Goal: Task Accomplishment & Management: Use online tool/utility

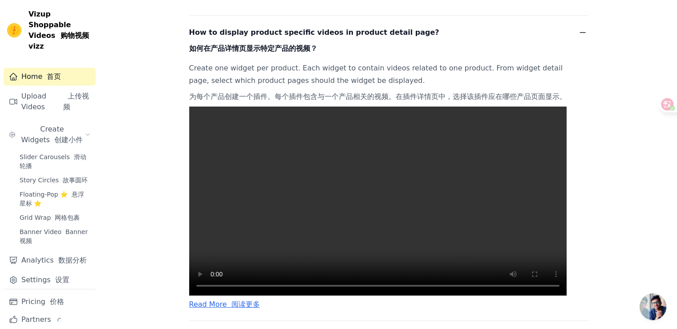
scroll to position [331, 0]
click at [199, 266] on video at bounding box center [378, 200] width 378 height 189
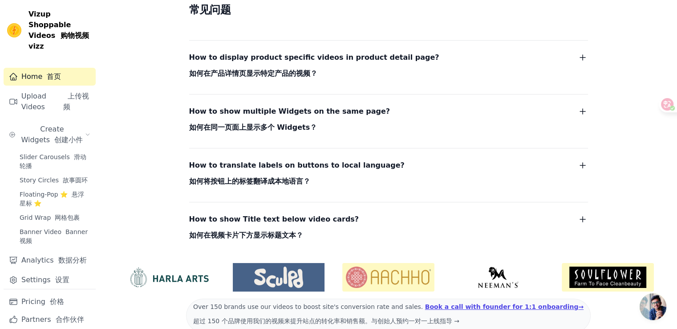
scroll to position [356, 0]
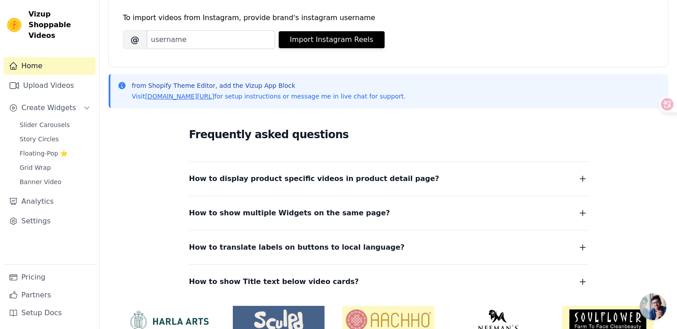
scroll to position [126, 0]
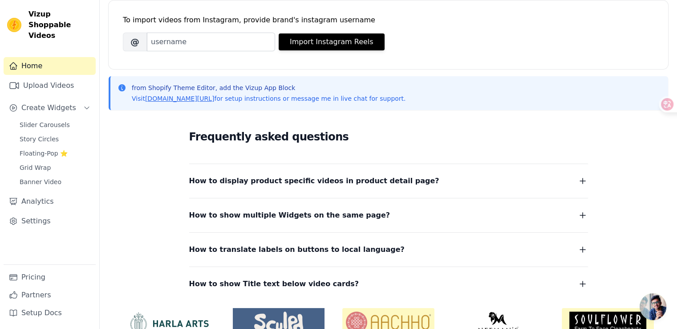
click at [290, 159] on div "Frequently asked questions How to display product specific videos in product de…" at bounding box center [388, 209] width 399 height 162
click at [305, 184] on span "How to display product specific videos in product detail page?" at bounding box center [314, 181] width 250 height 12
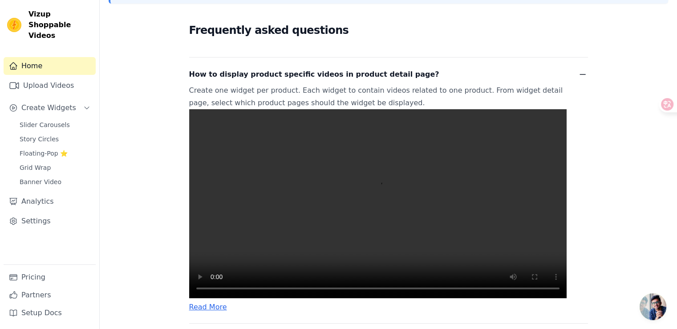
scroll to position [260, 0]
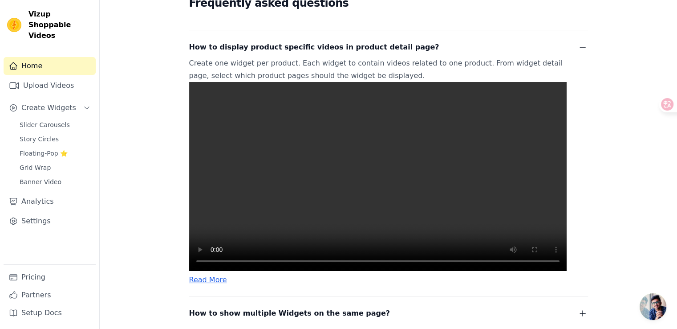
click at [258, 190] on video at bounding box center [378, 176] width 378 height 189
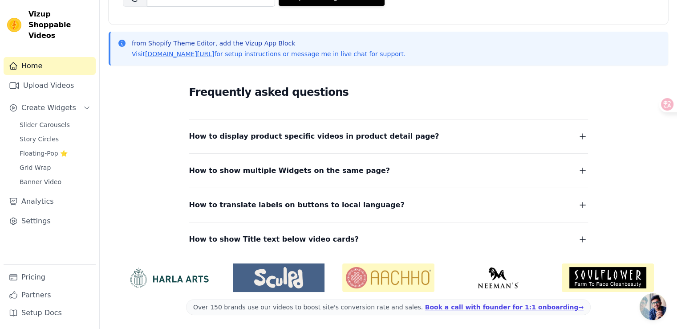
click at [309, 141] on span "How to display product specific videos in product detail page?" at bounding box center [314, 136] width 250 height 12
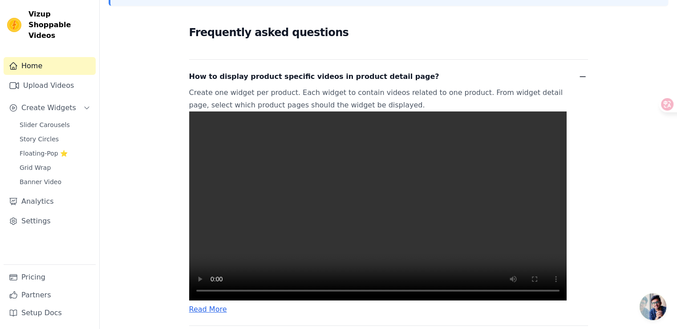
scroll to position [260, 0]
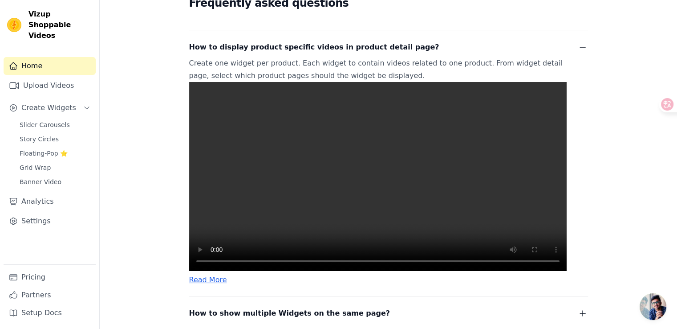
click at [310, 169] on video at bounding box center [378, 176] width 378 height 189
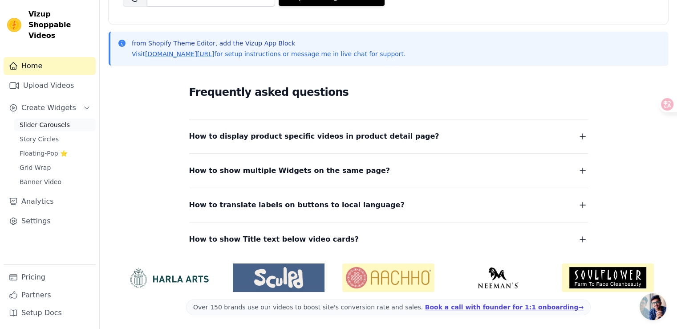
click at [56, 120] on span "Slider Carousels" at bounding box center [45, 124] width 50 height 9
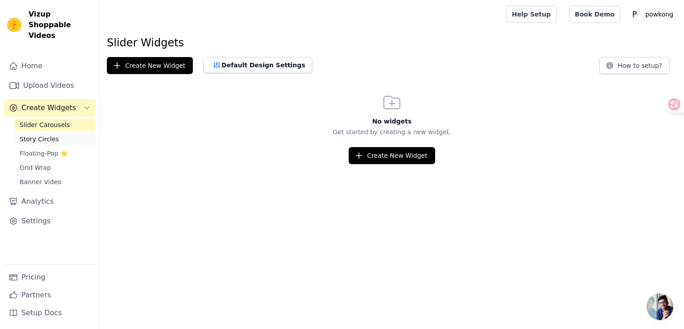
click at [58, 133] on link "Story Circles" at bounding box center [54, 139] width 81 height 12
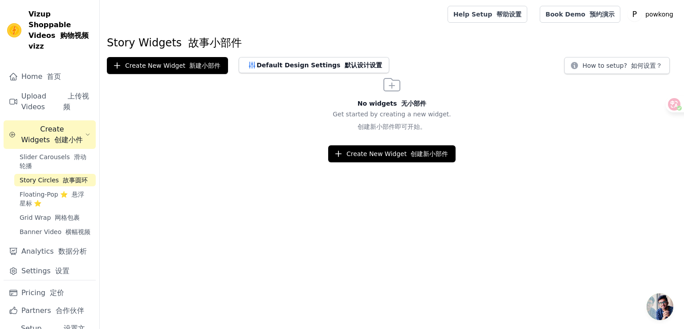
drag, startPoint x: 311, startPoint y: 208, endPoint x: 315, endPoint y: 196, distance: 13.0
click at [311, 162] on html "Vizup Shoppable Videos 购物视频 vizz Home 首页 Upload Videos 上传视频 Create Widgets 创建小件…" at bounding box center [342, 81] width 684 height 162
click at [365, 149] on button "Create New Widget 创建新小部件" at bounding box center [391, 153] width 127 height 17
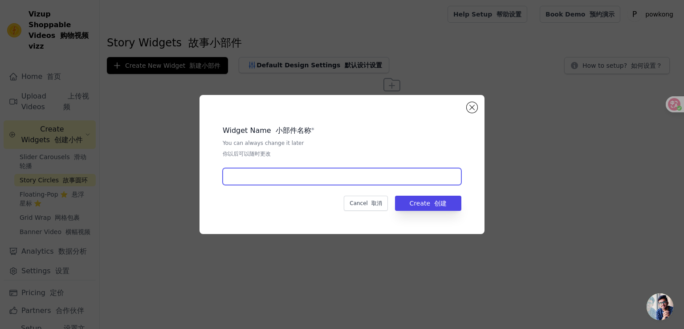
click at [260, 171] on input "text" at bounding box center [342, 176] width 239 height 17
type input "v"
type input "test"
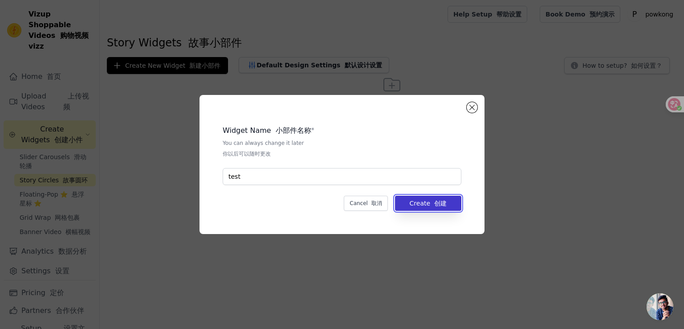
click at [441, 199] on font "创建" at bounding box center [440, 202] width 12 height 7
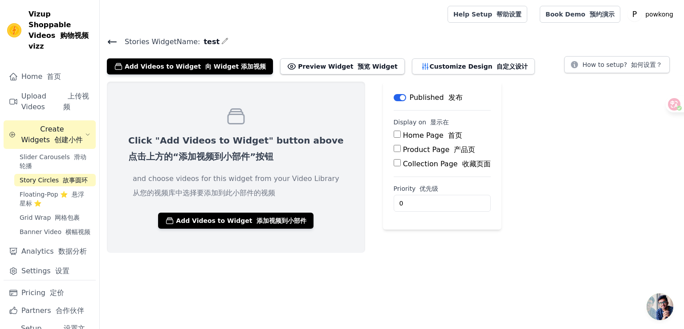
click at [409, 150] on label "Product Page 产品页" at bounding box center [439, 149] width 73 height 8
click at [401, 150] on input "Product Page 产品页" at bounding box center [397, 148] width 7 height 7
checkbox input "true"
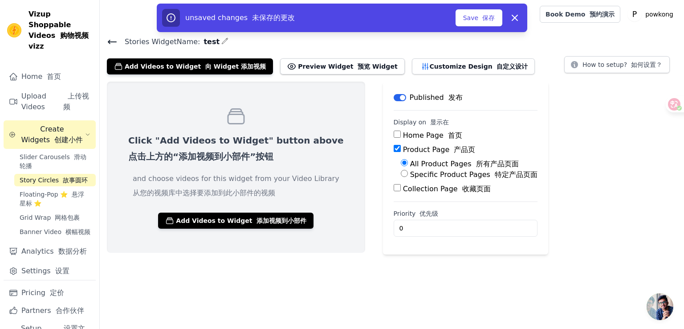
click at [441, 177] on label "Specific Product Pages 特定产品页面" at bounding box center [473, 174] width 127 height 8
click at [408, 177] on input "Specific Product Pages 特定产品页面" at bounding box center [404, 173] width 7 height 7
radio input "true"
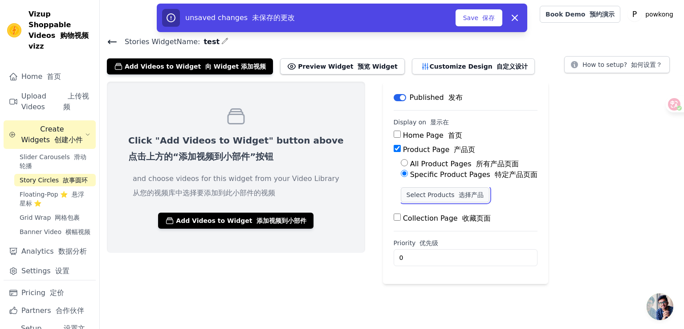
click at [427, 194] on button "Select Products 选择产品" at bounding box center [445, 194] width 89 height 15
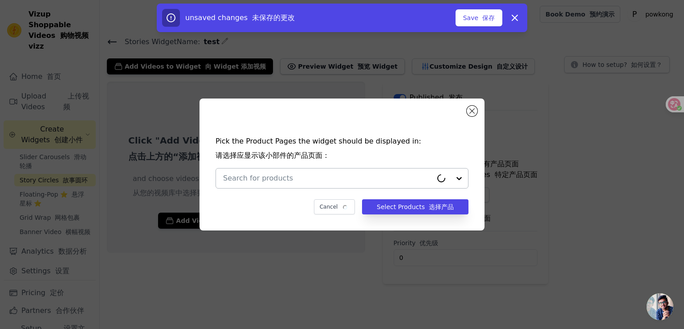
click at [399, 179] on input "text" at bounding box center [327, 178] width 209 height 11
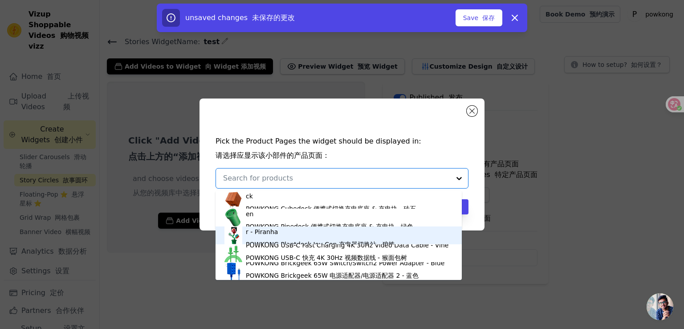
click at [272, 234] on div "POWKONG Plantdock Switch Docking Station with Joy-Con Charger - Piranha POWKONG…" at bounding box center [349, 235] width 207 height 34
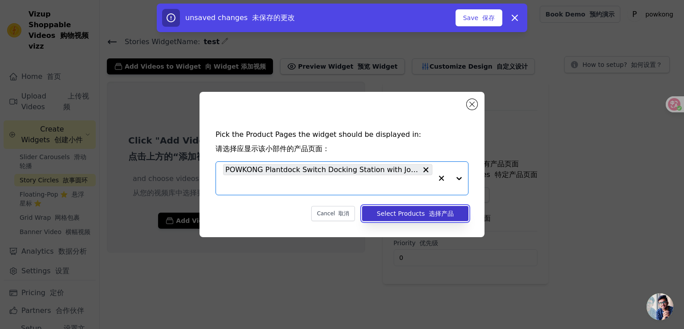
click at [403, 211] on button "Select Products 选择产品" at bounding box center [415, 213] width 106 height 15
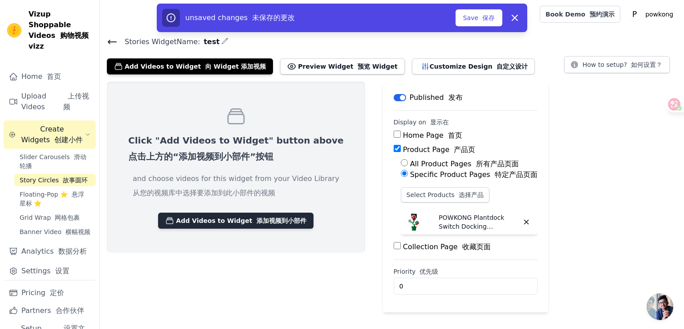
click at [221, 221] on button "Add Videos to Widget 添加视频到小部件" at bounding box center [235, 220] width 155 height 16
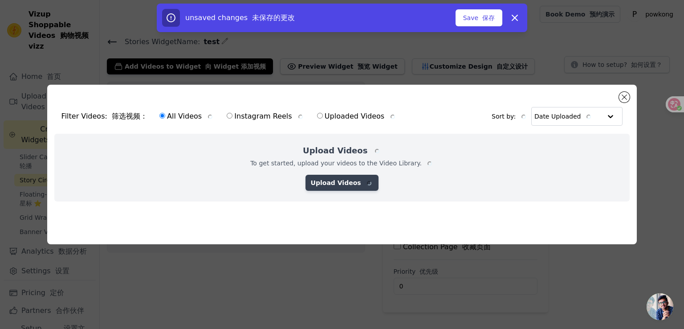
click at [346, 178] on link "Upload Videos" at bounding box center [341, 183] width 73 height 16
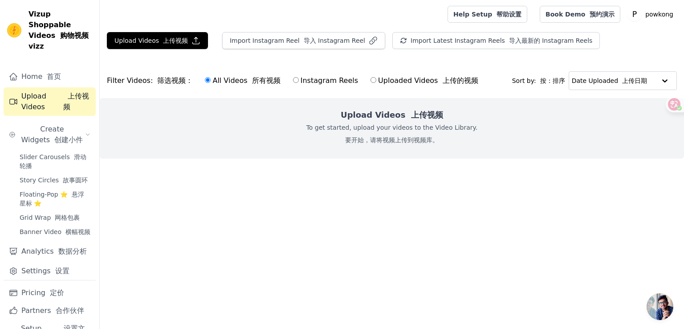
click at [356, 133] on p "To get started, upload your videos to the Video Library. 要开始，请将视频上传到视频库。" at bounding box center [391, 135] width 171 height 25
click at [183, 34] on button "Upload Videos 上传视频" at bounding box center [157, 40] width 101 height 17
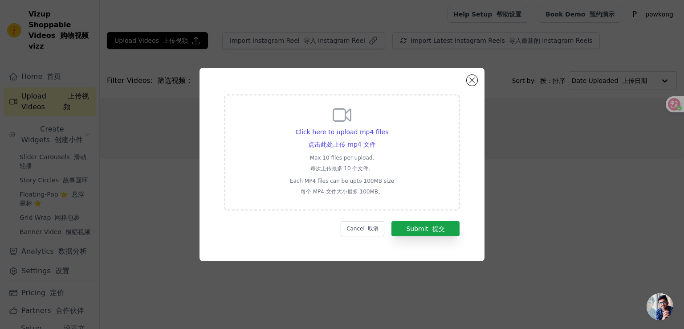
click at [360, 156] on p "Max 10 files per upload. 每次上传最多 10 个文件。" at bounding box center [342, 164] width 104 height 21
click at [375, 136] on input "Click here to upload mp4 files 点击此处上传 mp4 文件 Max 10 files per upload. 每次上传最多 10…" at bounding box center [375, 136] width 0 height 0
type input "C:\fakepath\POWKONG_Plantdock_Piranha_for_Switch_How-To_Video.mp4"
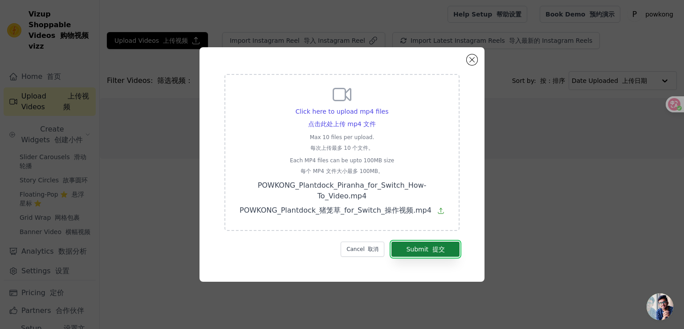
click at [431, 245] on font "submit" at bounding box center [430, 248] width 4 height 7
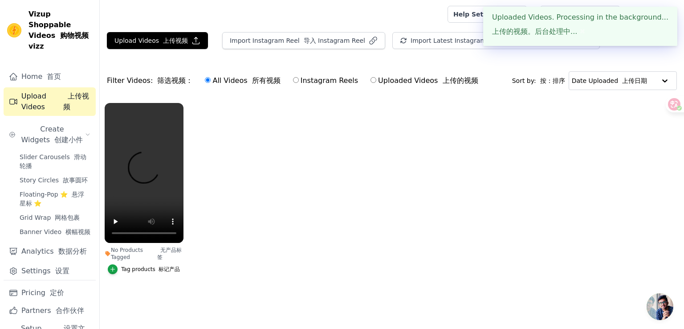
click at [335, 227] on ul "No Products Tagged 无产品标签 Tag products 标记产品" at bounding box center [392, 197] width 584 height 199
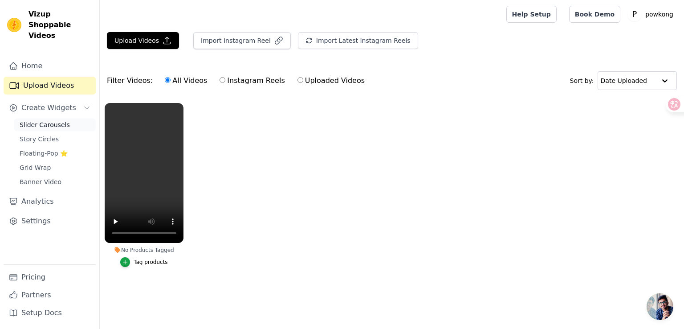
click at [40, 120] on span "Slider Carousels" at bounding box center [45, 124] width 50 height 9
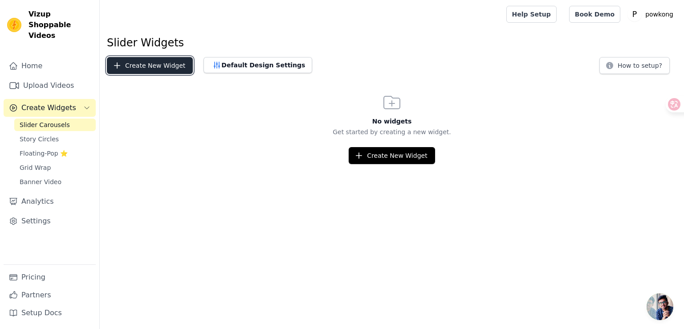
click at [154, 69] on button "Create New Widget" at bounding box center [150, 65] width 86 height 17
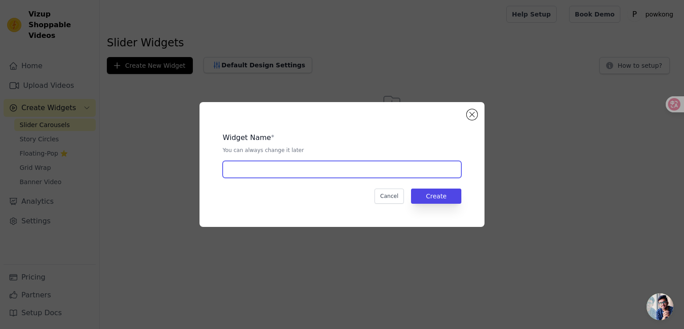
click at [345, 171] on input "text" at bounding box center [342, 169] width 239 height 17
type input "test"
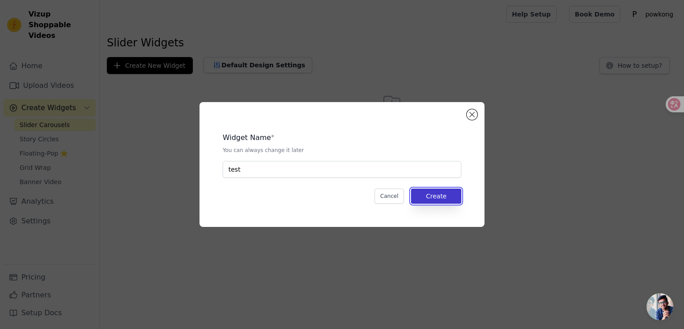
click at [450, 199] on button "Create" at bounding box center [436, 195] width 50 height 15
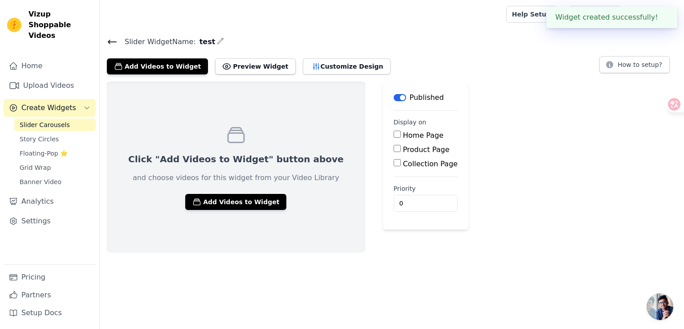
click at [415, 145] on label "Product Page" at bounding box center [426, 149] width 47 height 8
click at [401, 145] on input "Product Page" at bounding box center [397, 148] width 7 height 7
checkbox input "true"
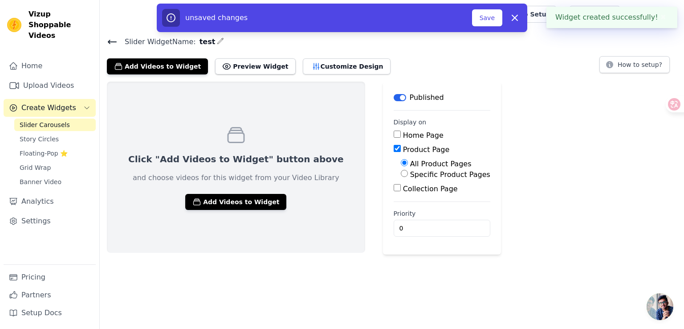
click at [417, 176] on label "Specific Product Pages" at bounding box center [450, 174] width 80 height 8
click at [408, 176] on input "Specific Product Pages" at bounding box center [404, 173] width 7 height 7
radio input "true"
click at [419, 196] on button "Select Products" at bounding box center [431, 194] width 60 height 15
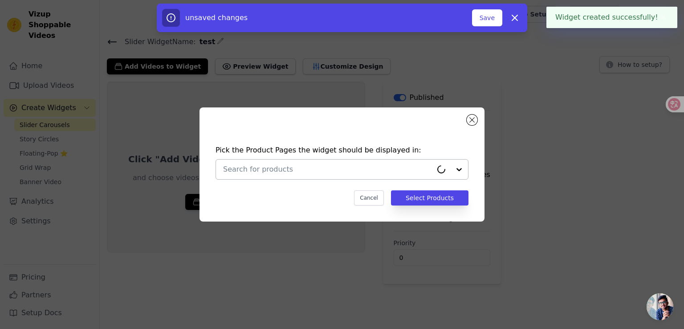
click at [331, 179] on div at bounding box center [327, 169] width 209 height 20
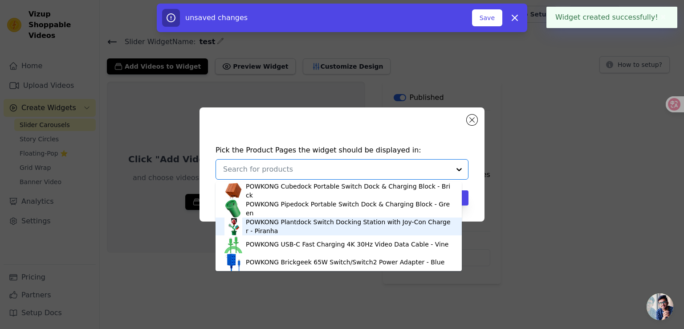
click at [313, 225] on div "POWKONG Plantdock Switch Docking Station with Joy-Con Charger - Piranha" at bounding box center [349, 226] width 207 height 18
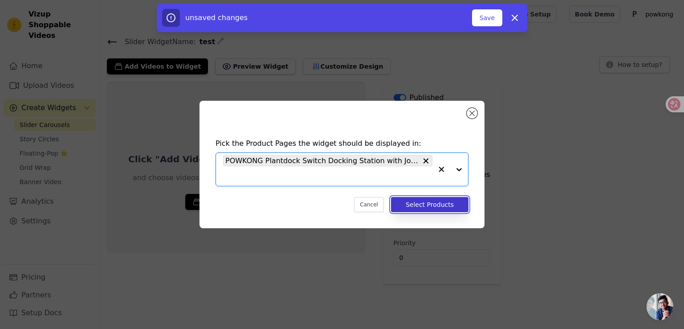
click at [435, 203] on button "Select Products" at bounding box center [429, 204] width 77 height 15
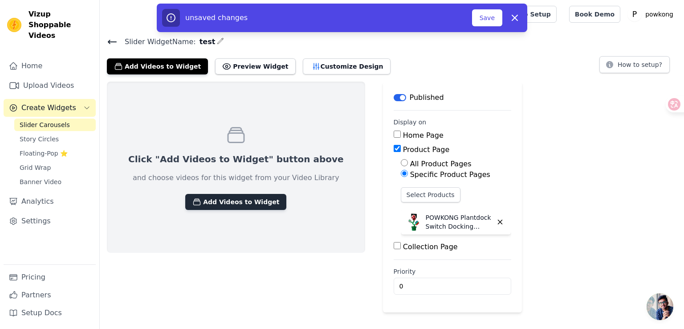
click at [244, 198] on button "Add Videos to Widget" at bounding box center [235, 202] width 101 height 16
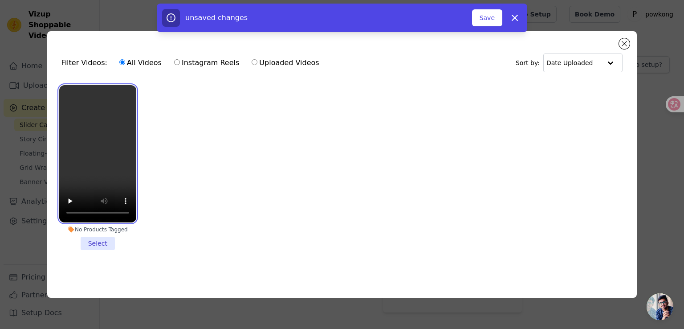
click at [76, 139] on video at bounding box center [97, 153] width 77 height 137
click at [105, 239] on li "No Products Tagged Select" at bounding box center [97, 167] width 77 height 165
click at [0, 0] on input "No Products Tagged Select" at bounding box center [0, 0] width 0 height 0
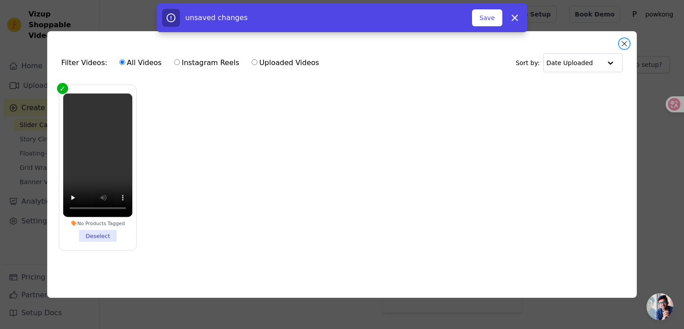
click at [620, 38] on button "Close modal" at bounding box center [624, 43] width 11 height 11
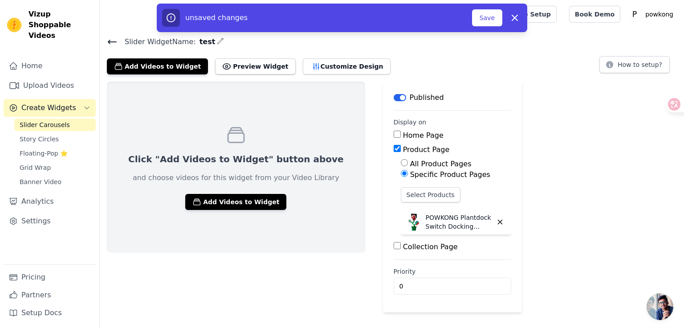
click at [260, 210] on div "Click "Add Videos to Widget" button above and choose videos for this widget fro…" at bounding box center [236, 166] width 258 height 171
click at [220, 200] on button "Add Videos to Widget" at bounding box center [235, 202] width 101 height 16
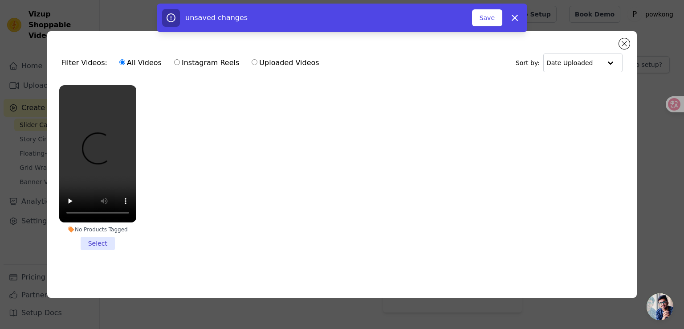
click at [95, 248] on div "No Products Tagged Select" at bounding box center [97, 167] width 87 height 175
click at [93, 240] on li "No Products Tagged Select" at bounding box center [97, 167] width 77 height 165
click at [0, 0] on input "No Products Tagged Select" at bounding box center [0, 0] width 0 height 0
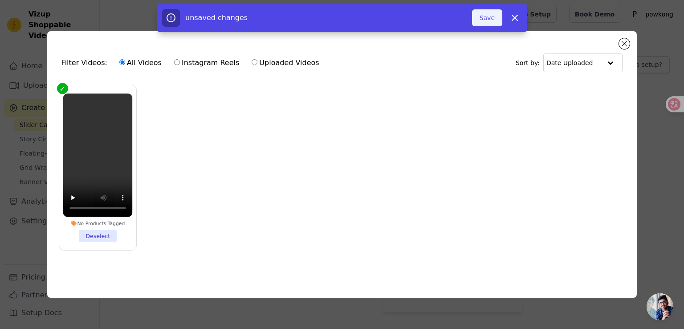
click at [492, 18] on button "Save" at bounding box center [487, 17] width 30 height 17
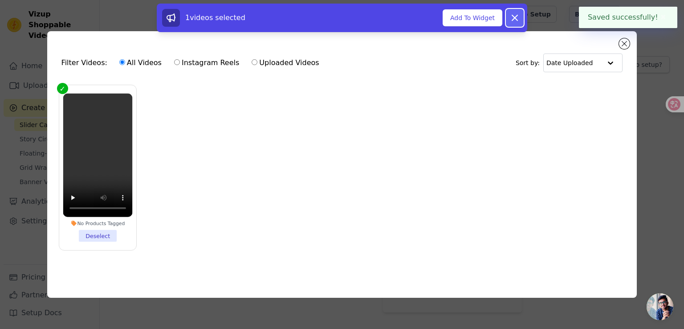
click at [513, 16] on icon at bounding box center [514, 17] width 5 height 5
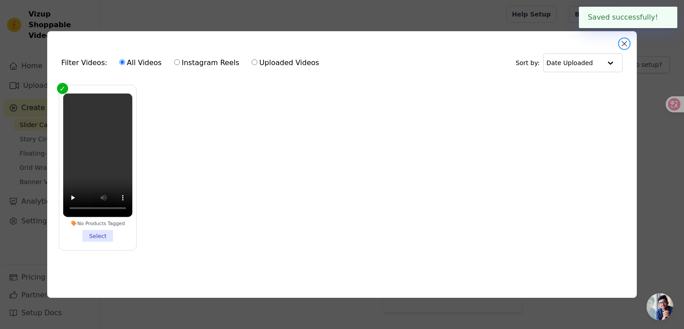
drag, startPoint x: 624, startPoint y: 38, endPoint x: 617, endPoint y: 40, distance: 6.8
click at [625, 38] on button "Close modal" at bounding box center [624, 43] width 11 height 11
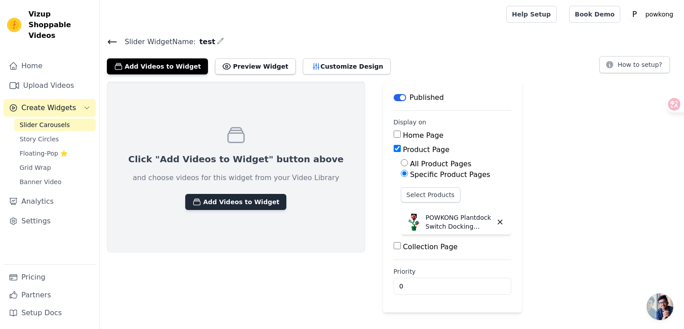
click at [255, 203] on button "Add Videos to Widget" at bounding box center [235, 202] width 101 height 16
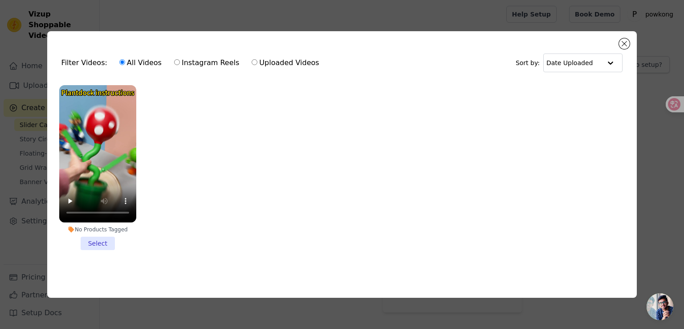
click at [90, 241] on li "No Products Tagged Select" at bounding box center [97, 167] width 77 height 165
click at [0, 0] on input "No Products Tagged Select" at bounding box center [0, 0] width 0 height 0
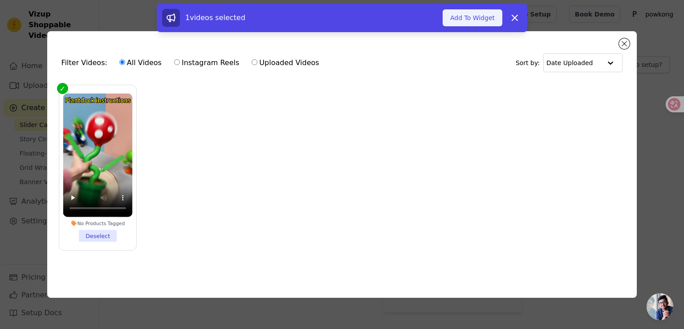
click at [479, 17] on button "Add To Widget" at bounding box center [473, 17] width 60 height 17
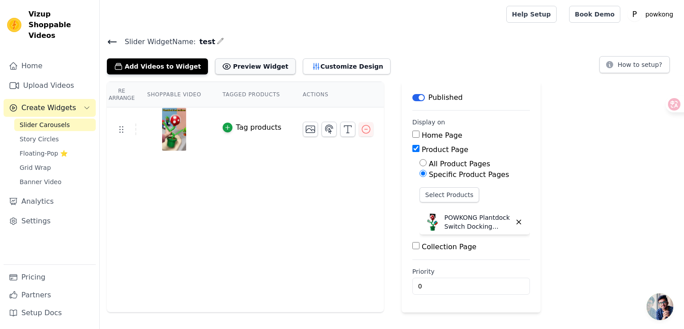
click at [249, 65] on button "Preview Widget" at bounding box center [255, 66] width 80 height 16
click at [365, 129] on icon "button" at bounding box center [366, 129] width 11 height 11
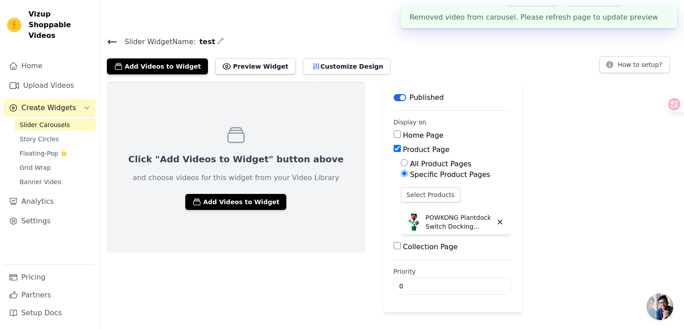
click at [111, 40] on icon at bounding box center [112, 42] width 11 height 11
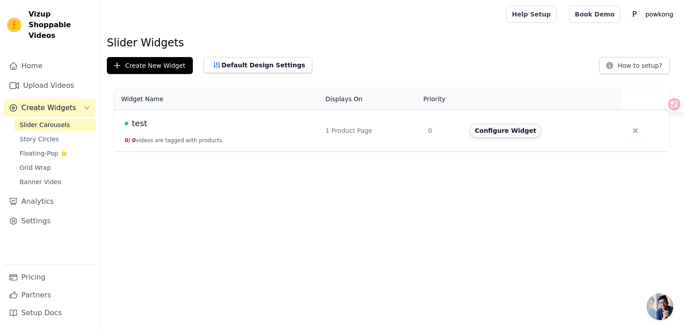
click at [518, 131] on button "Configure Widget" at bounding box center [505, 130] width 72 height 14
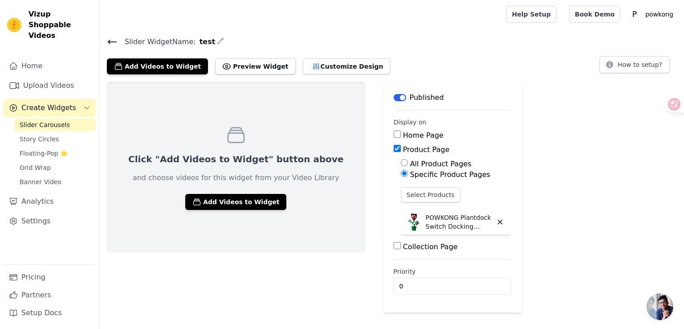
click at [112, 43] on icon at bounding box center [112, 42] width 11 height 11
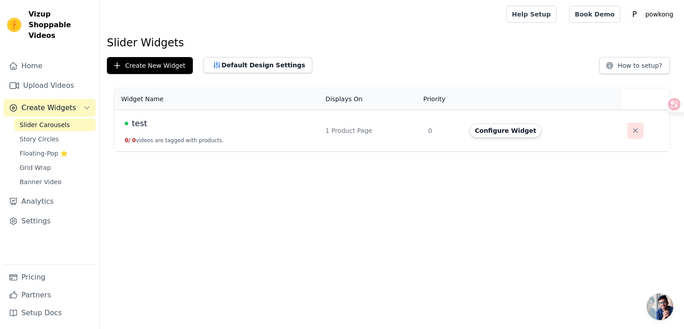
click at [633, 129] on icon "button" at bounding box center [635, 130] width 4 height 4
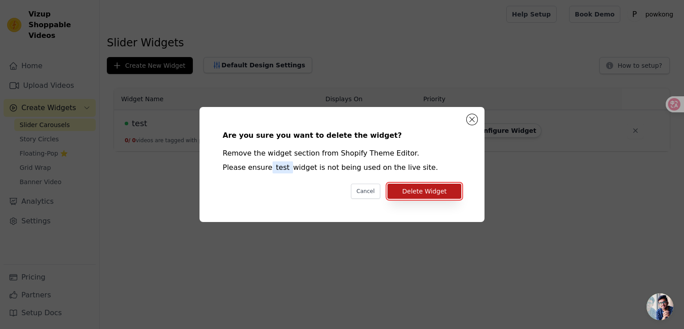
click at [431, 187] on button "Delete Widget" at bounding box center [424, 190] width 74 height 15
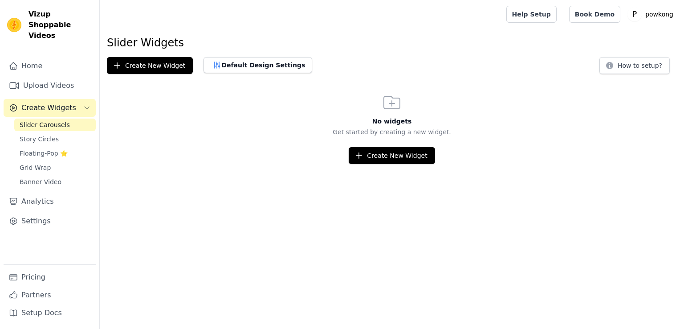
click at [45, 134] on span "Story Circles" at bounding box center [39, 138] width 39 height 9
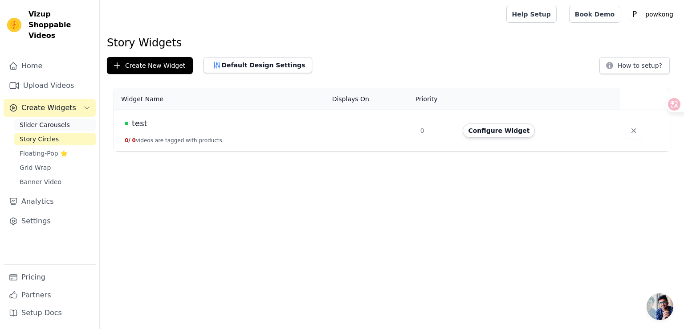
click at [52, 120] on span "Slider Carousels" at bounding box center [45, 124] width 50 height 9
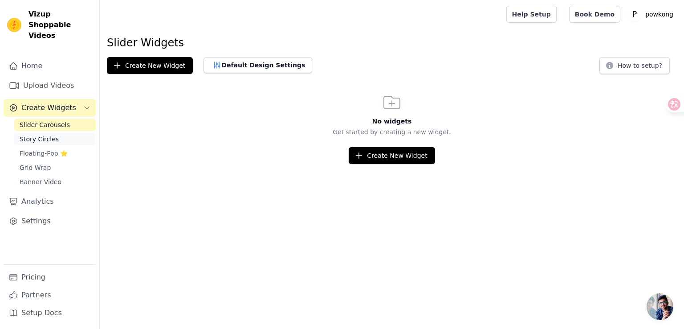
click at [48, 134] on span "Story Circles" at bounding box center [39, 138] width 39 height 9
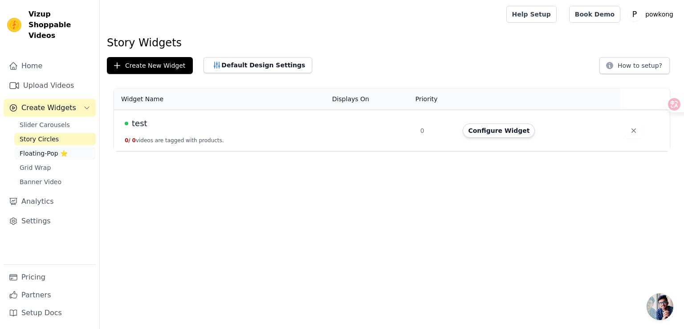
click at [49, 149] on span "Floating-Pop ⭐" at bounding box center [44, 153] width 48 height 9
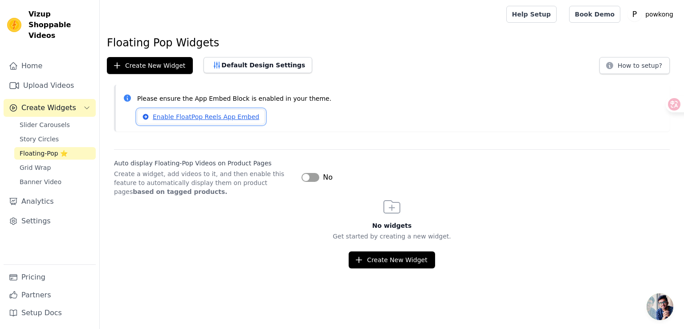
click at [213, 117] on link "Enable FloatPop Reels App Embed" at bounding box center [201, 116] width 128 height 15
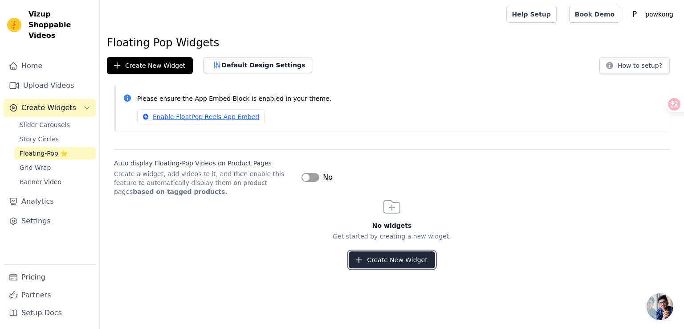
click at [381, 256] on button "Create New Widget" at bounding box center [392, 259] width 86 height 17
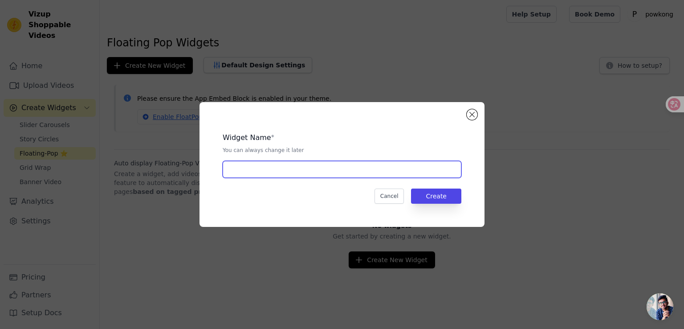
click at [280, 171] on input "text" at bounding box center [342, 169] width 239 height 17
type input "test"
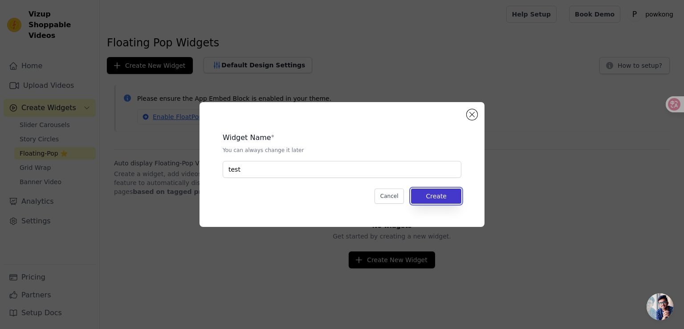
click at [451, 197] on button "Create" at bounding box center [436, 195] width 50 height 15
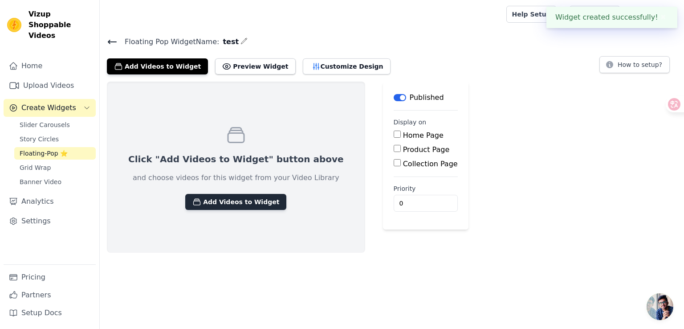
click at [245, 196] on button "Add Videos to Widget" at bounding box center [235, 202] width 101 height 16
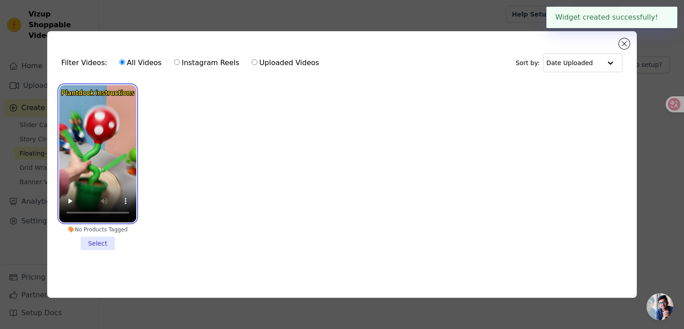
click at [107, 133] on video at bounding box center [97, 153] width 77 height 137
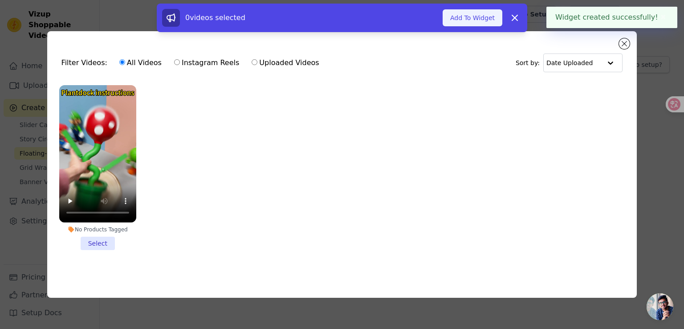
click at [474, 13] on button "Add To Widget" at bounding box center [473, 17] width 60 height 17
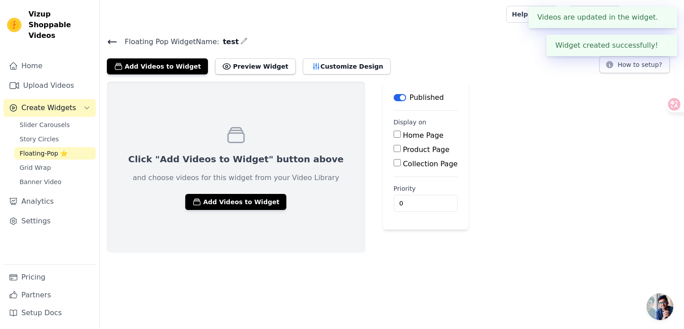
click at [408, 150] on label "Product Page" at bounding box center [426, 149] width 47 height 8
click at [401, 150] on input "Product Page" at bounding box center [397, 148] width 7 height 7
checkbox input "true"
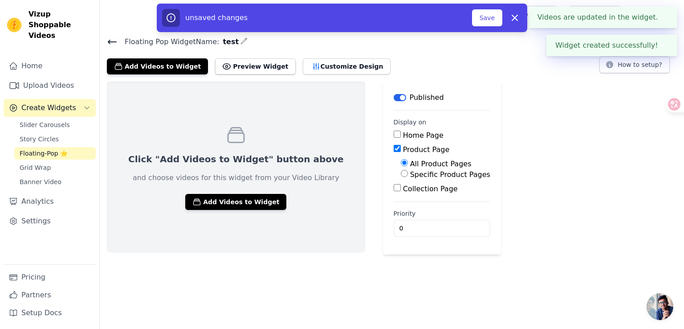
click at [419, 178] on label "Specific Product Pages" at bounding box center [450, 174] width 80 height 8
click at [408, 177] on input "Specific Product Pages" at bounding box center [404, 173] width 7 height 7
radio input "true"
click at [419, 193] on button "Select Products" at bounding box center [431, 194] width 60 height 15
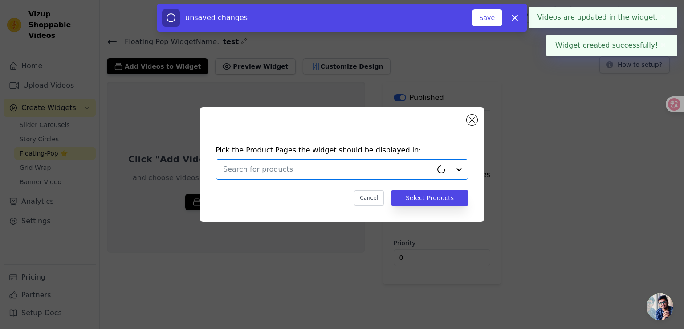
click at [286, 173] on input "text" at bounding box center [327, 169] width 209 height 11
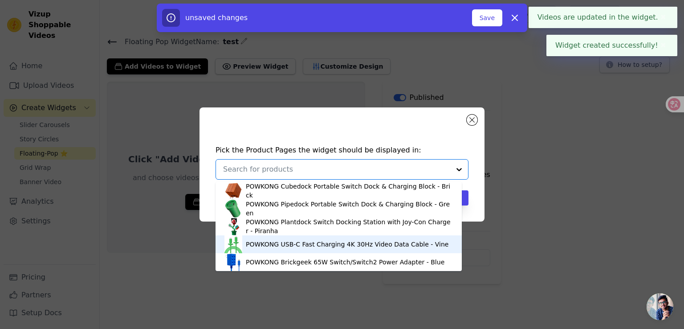
click at [256, 229] on div "POWKONG Plantdock Switch Docking Station with Joy-Con Charger - Piranha" at bounding box center [349, 226] width 207 height 18
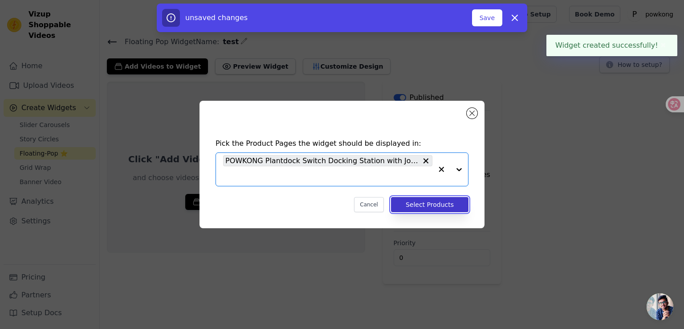
click at [451, 202] on button "Select Products" at bounding box center [429, 204] width 77 height 15
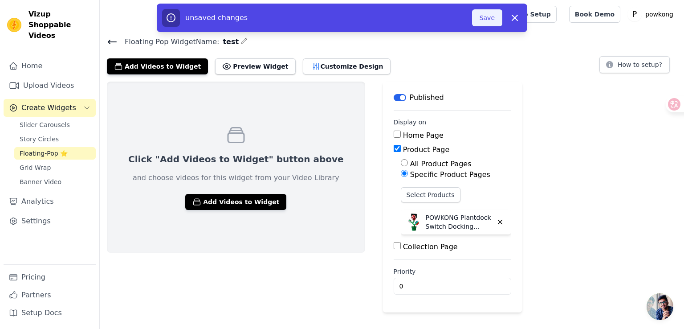
click at [481, 16] on button "Save" at bounding box center [487, 17] width 30 height 17
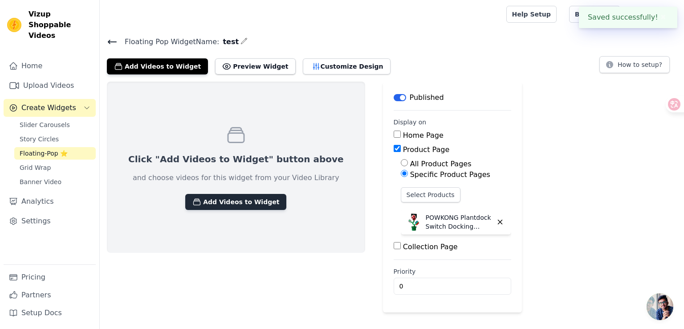
click at [240, 199] on button "Add Videos to Widget" at bounding box center [235, 202] width 101 height 16
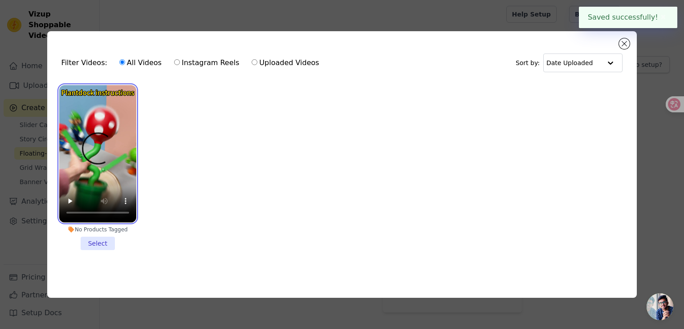
click at [112, 166] on video at bounding box center [97, 153] width 77 height 137
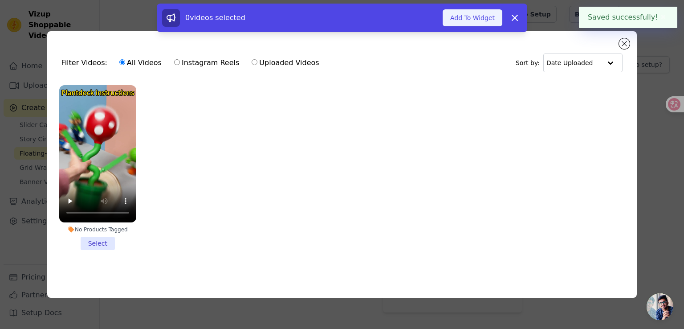
click at [464, 21] on button "Add To Widget" at bounding box center [473, 17] width 60 height 17
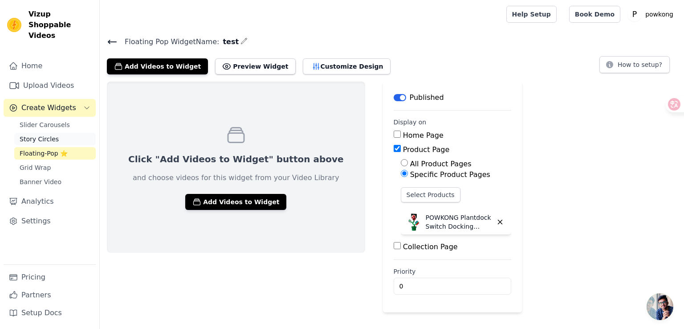
click at [64, 133] on link "Story Circles" at bounding box center [54, 139] width 81 height 12
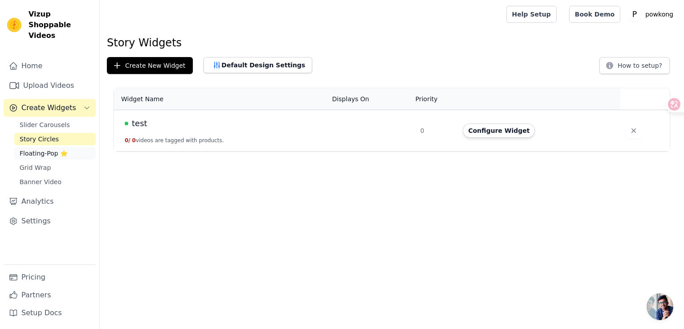
click at [55, 147] on link "Floating-Pop ⭐" at bounding box center [54, 153] width 81 height 12
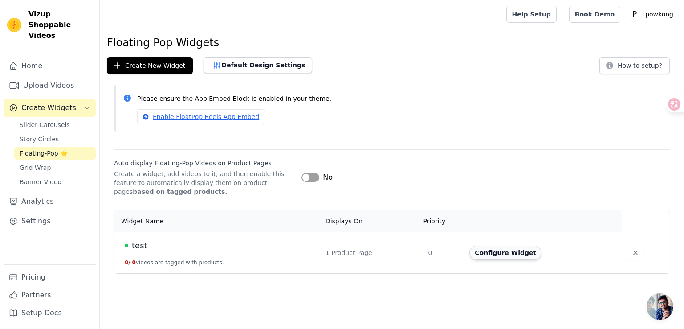
click at [505, 250] on button "Configure Widget" at bounding box center [505, 252] width 72 height 14
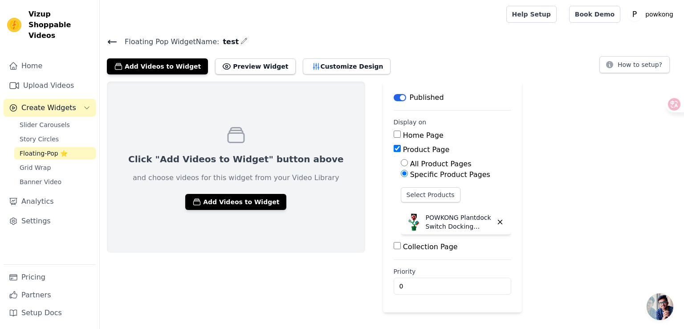
click at [248, 210] on div "Click "Add Videos to Widget" button above and choose videos for this widget fro…" at bounding box center [236, 166] width 258 height 171
click at [240, 204] on button "Add Videos to Widget" at bounding box center [235, 202] width 101 height 16
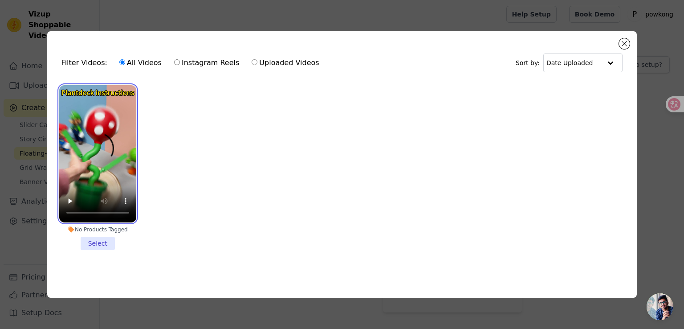
click at [95, 174] on video at bounding box center [97, 153] width 77 height 137
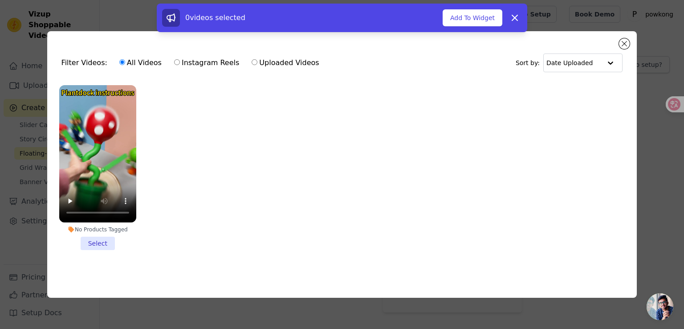
click at [88, 244] on li "No Products Tagged Select" at bounding box center [97, 167] width 77 height 165
click at [0, 0] on input "No Products Tagged Select" at bounding box center [0, 0] width 0 height 0
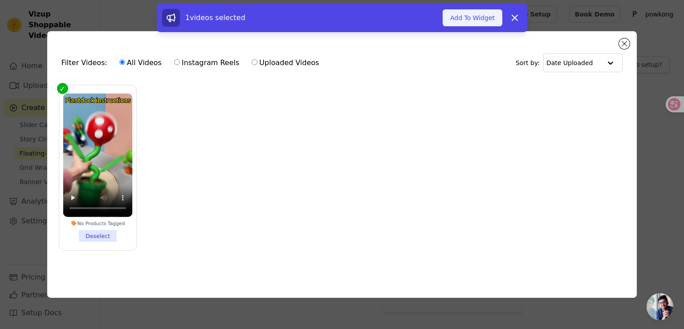
click at [471, 18] on button "Add To Widget" at bounding box center [473, 17] width 60 height 17
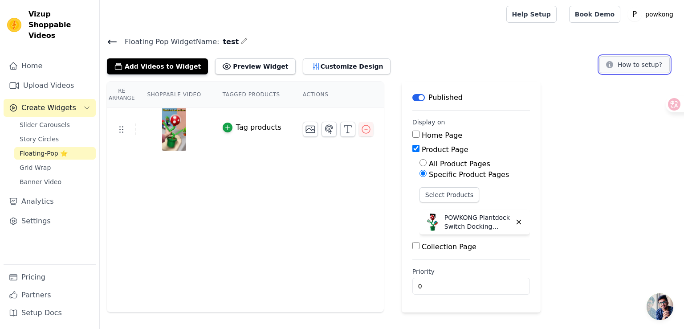
click at [649, 67] on button "How to setup?" at bounding box center [634, 64] width 70 height 17
